Goal: Task Accomplishment & Management: Use online tool/utility

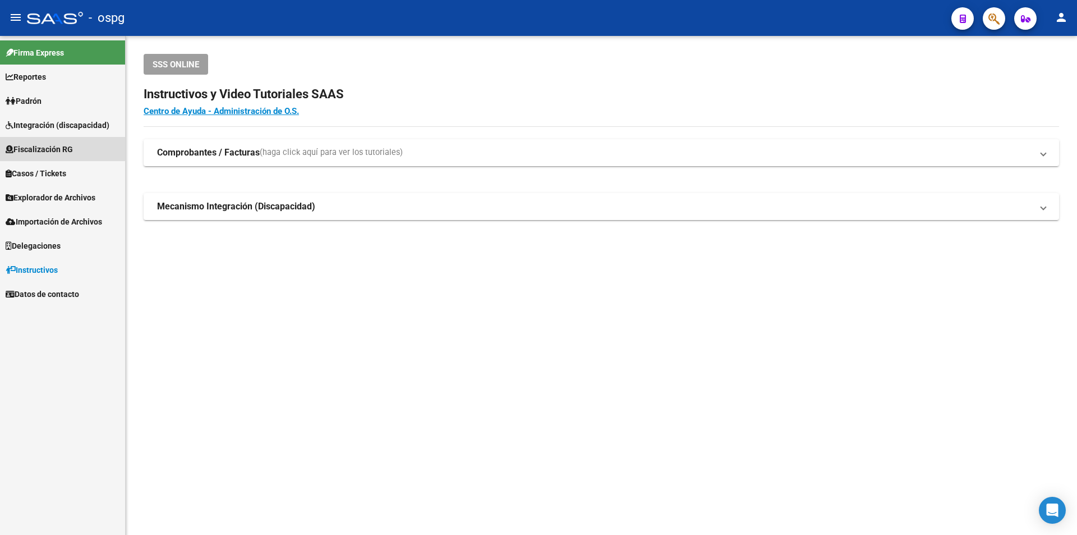
click at [62, 149] on span "Fiscalización RG" at bounding box center [39, 149] width 67 height 12
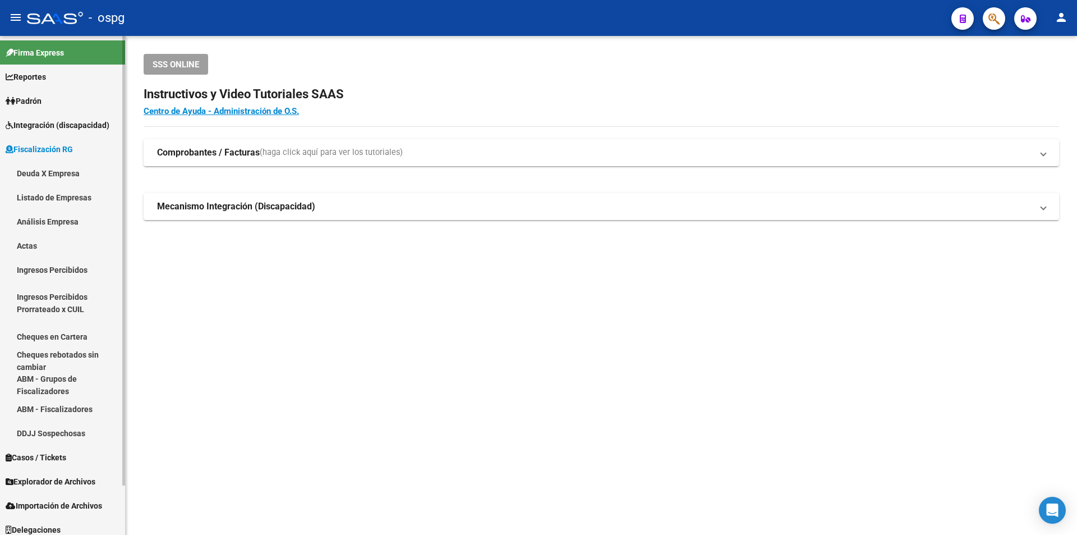
click at [54, 215] on link "Análisis Empresa" at bounding box center [62, 221] width 125 height 24
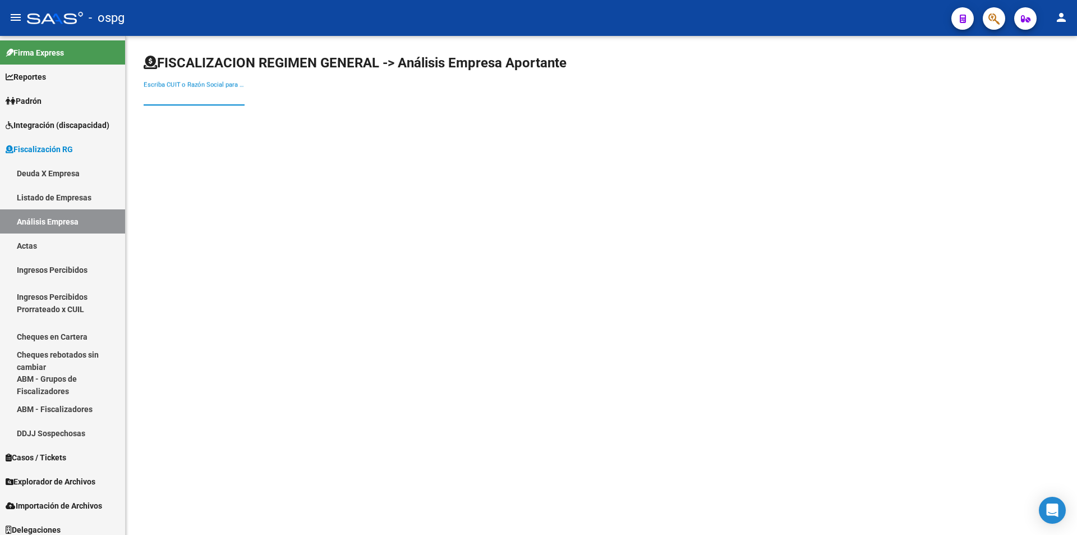
click at [205, 97] on input "Escriba CUIT o Razón Social para buscar" at bounding box center [194, 96] width 101 height 10
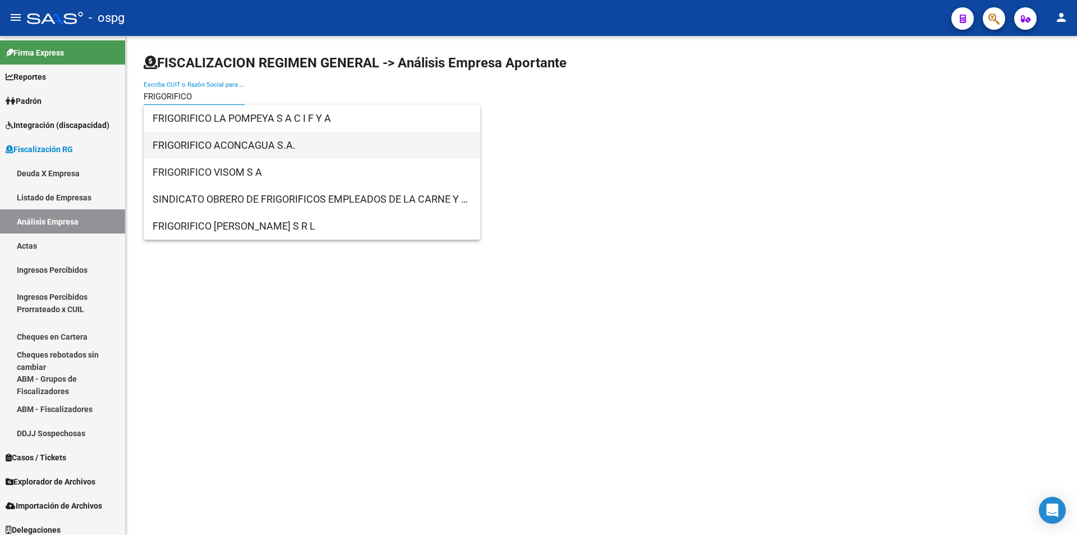
type input "FRIGORIFICO"
click at [230, 148] on span "FRIGORIFICO ACONCAGUA S.A." at bounding box center [312, 145] width 319 height 27
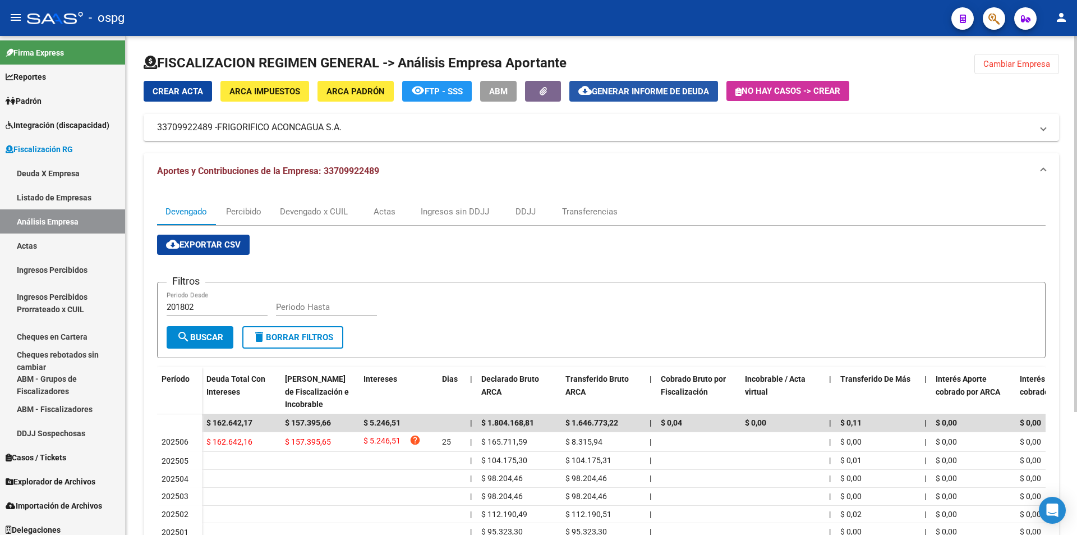
click at [656, 90] on span "Generar informe de deuda" at bounding box center [650, 91] width 117 height 10
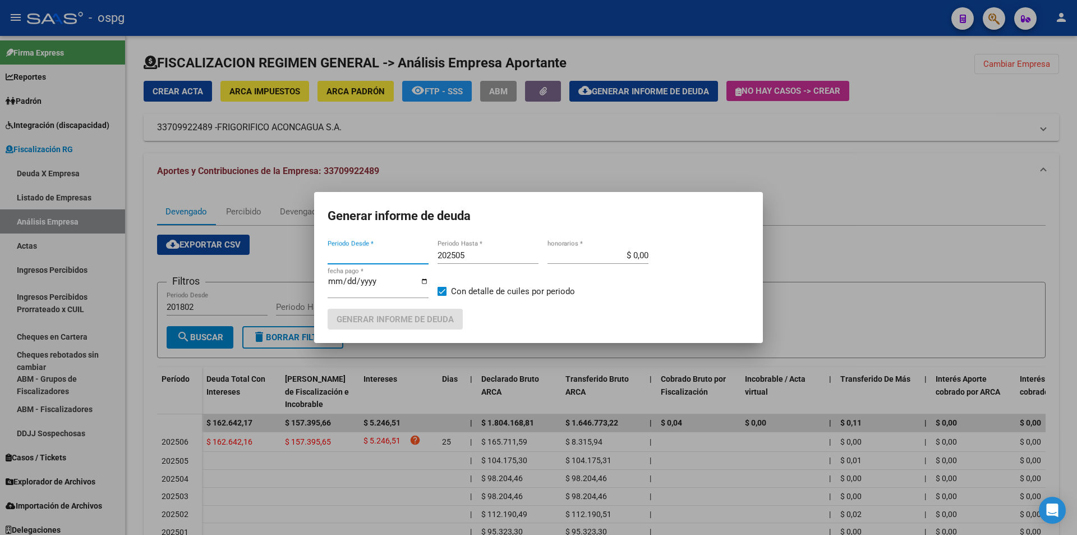
type input "202405"
click at [473, 256] on input "202505" at bounding box center [488, 255] width 101 height 10
type input "202506"
click at [439, 288] on span at bounding box center [442, 291] width 9 height 9
click at [442, 296] on input "Con detalle de cuiles por periodo" at bounding box center [442, 296] width 1 height 1
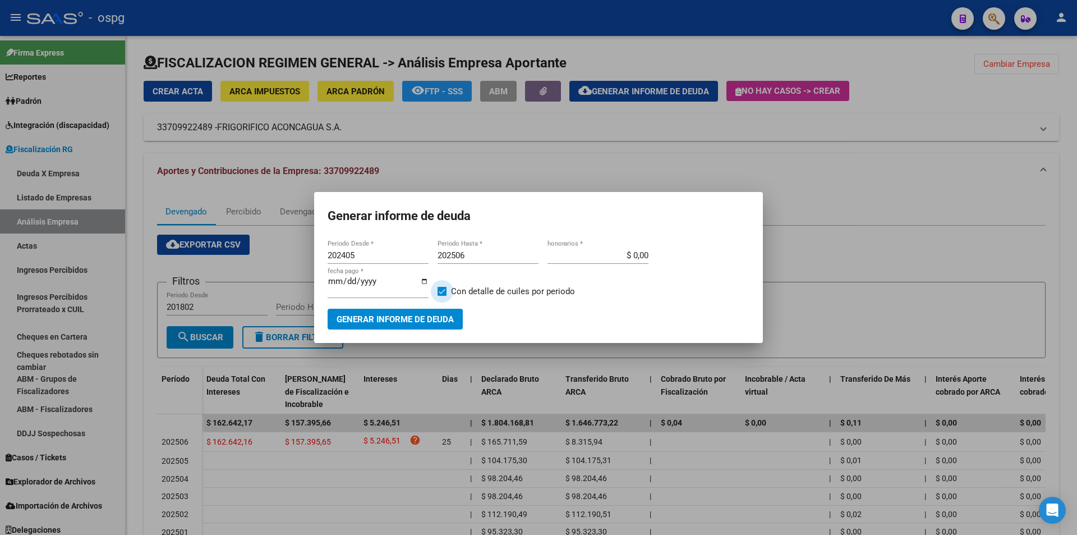
checkbox input "false"
click at [403, 321] on span "Generar informe de deuda" at bounding box center [395, 319] width 117 height 10
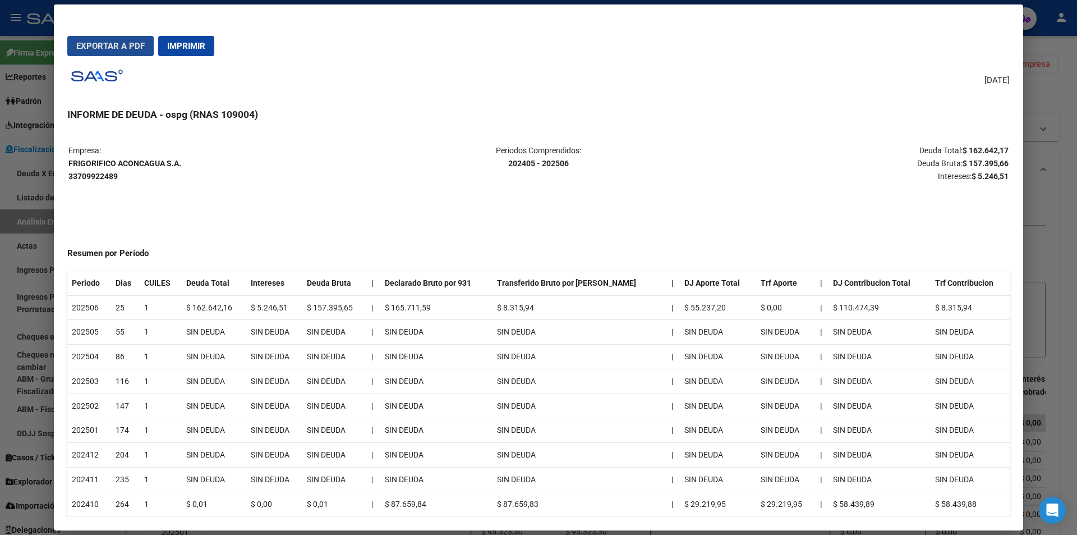
click at [116, 44] on span "Exportar a PDF" at bounding box center [110, 46] width 68 height 10
click at [1065, 235] on div at bounding box center [538, 267] width 1077 height 535
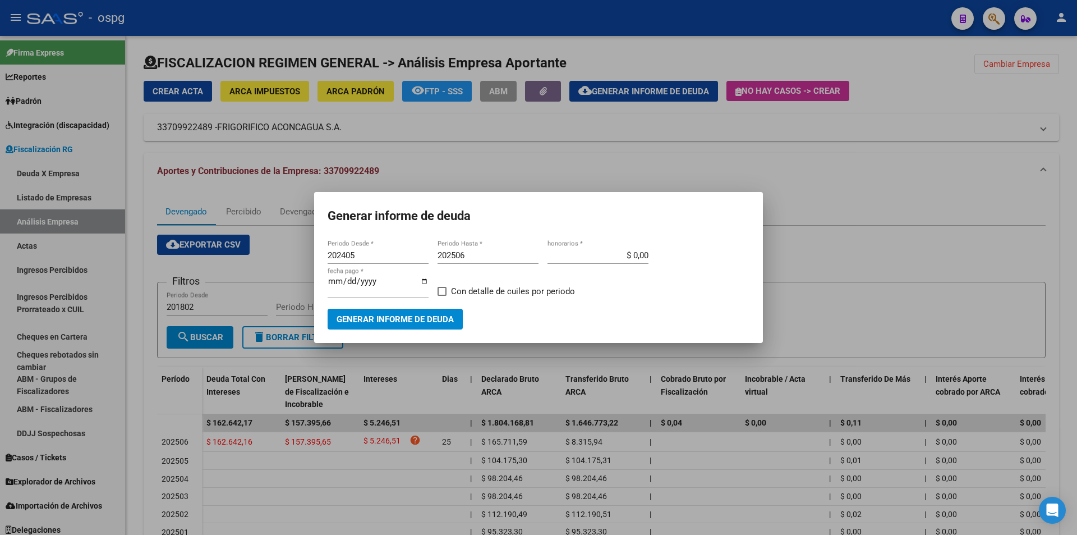
click at [1066, 234] on div at bounding box center [538, 267] width 1077 height 535
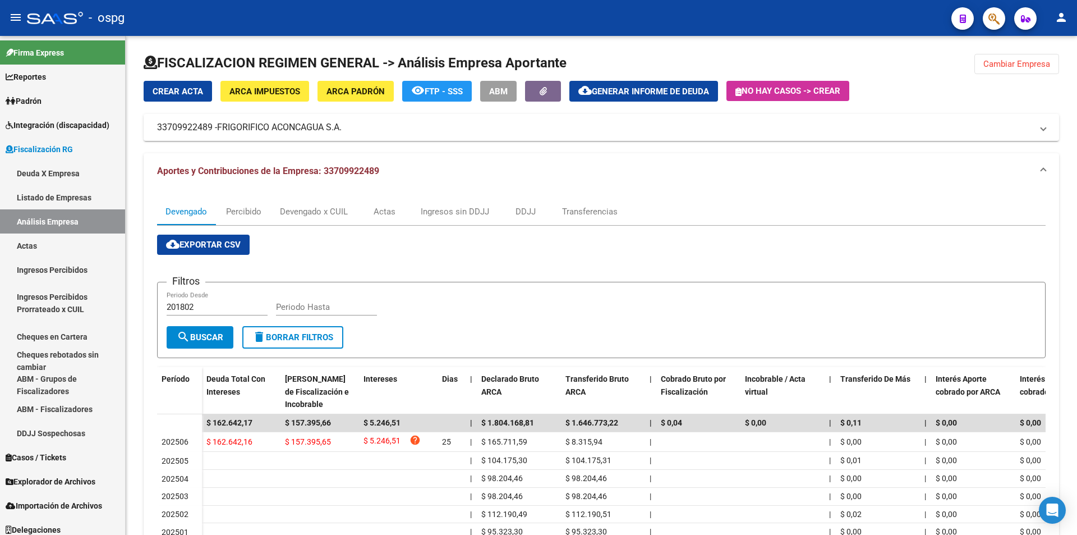
click at [1066, 234] on div "FISCALIZACION REGIMEN GENERAL -> Análisis Empresa Aportante Cambiar Empresa Cre…" at bounding box center [602, 362] width 952 height 652
click at [791, 301] on div "Filtros 201802 Periodo Desde Periodo Hasta" at bounding box center [602, 308] width 870 height 35
